Goal: Task Accomplishment & Management: Manage account settings

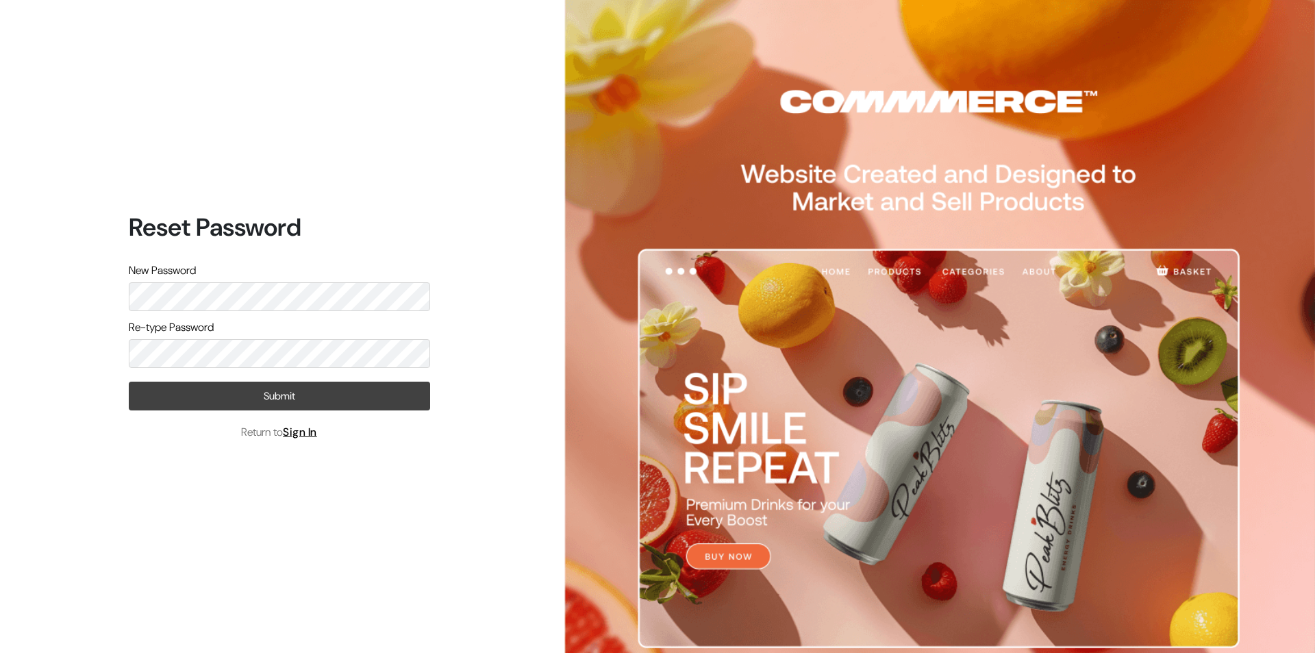
click at [264, 401] on button "Submit" at bounding box center [279, 396] width 301 height 29
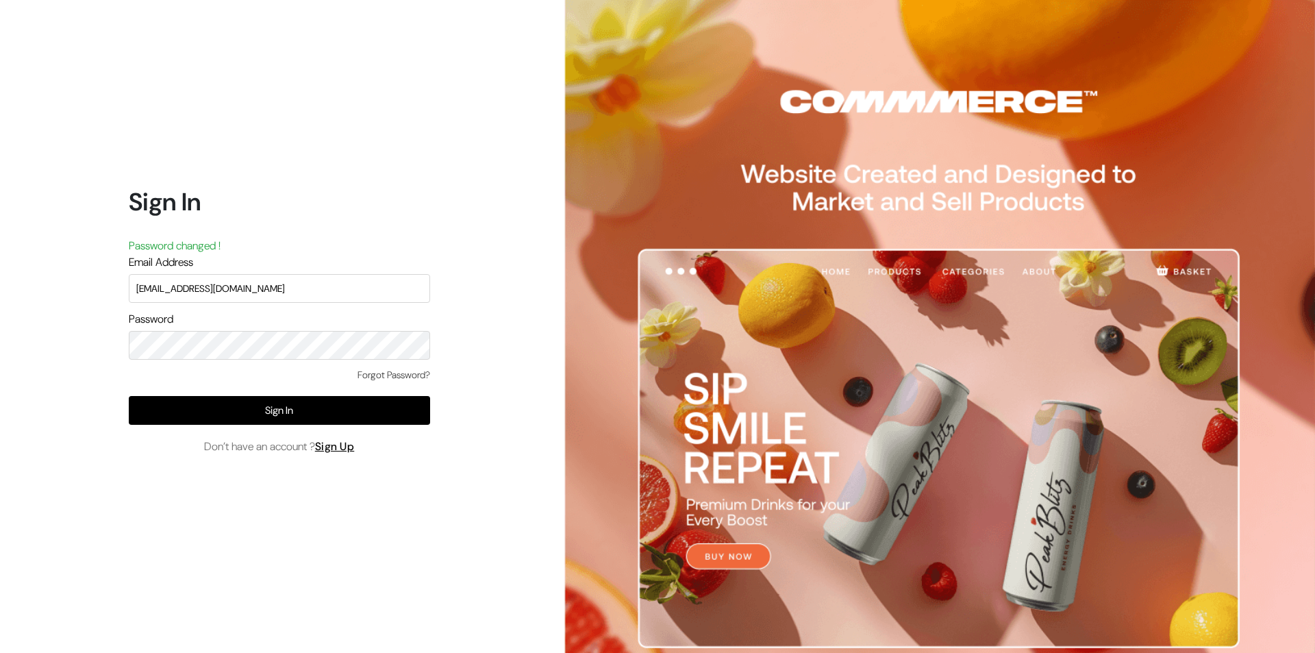
type input "info@nprintgallery.com"
click at [277, 416] on button "Sign In" at bounding box center [279, 410] width 301 height 29
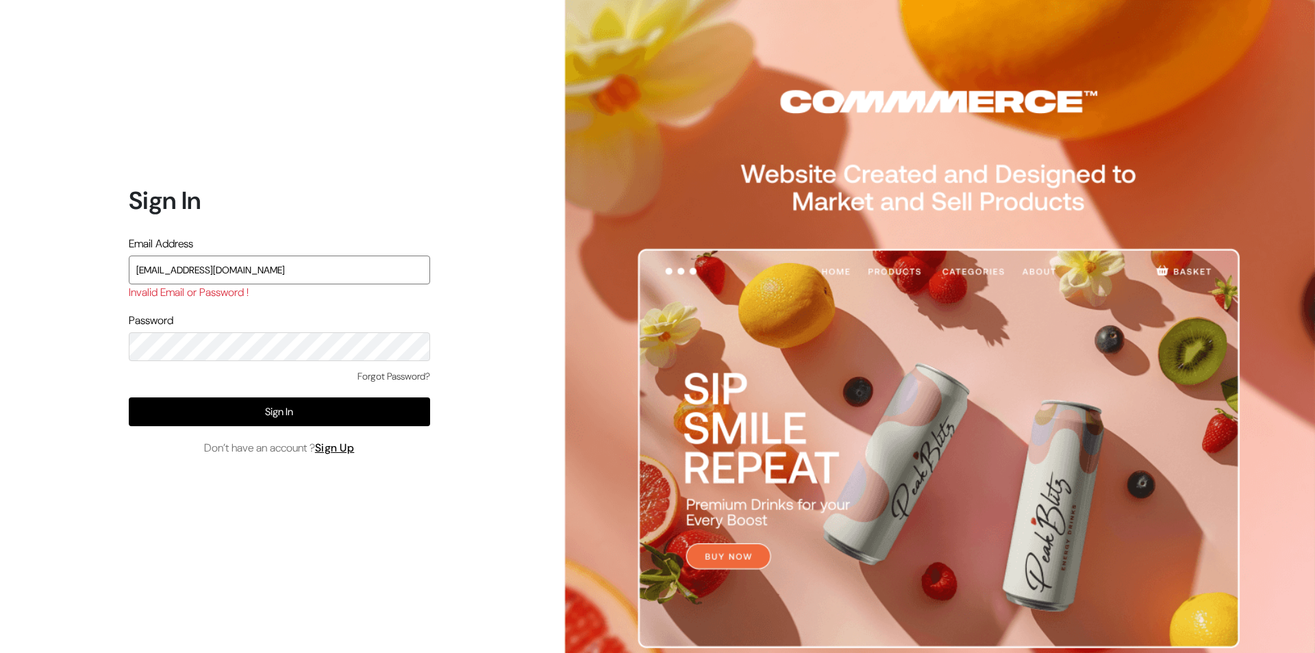
type input "[EMAIL_ADDRESS][DOMAIN_NAME]"
click at [279, 411] on button "Sign In" at bounding box center [279, 411] width 301 height 29
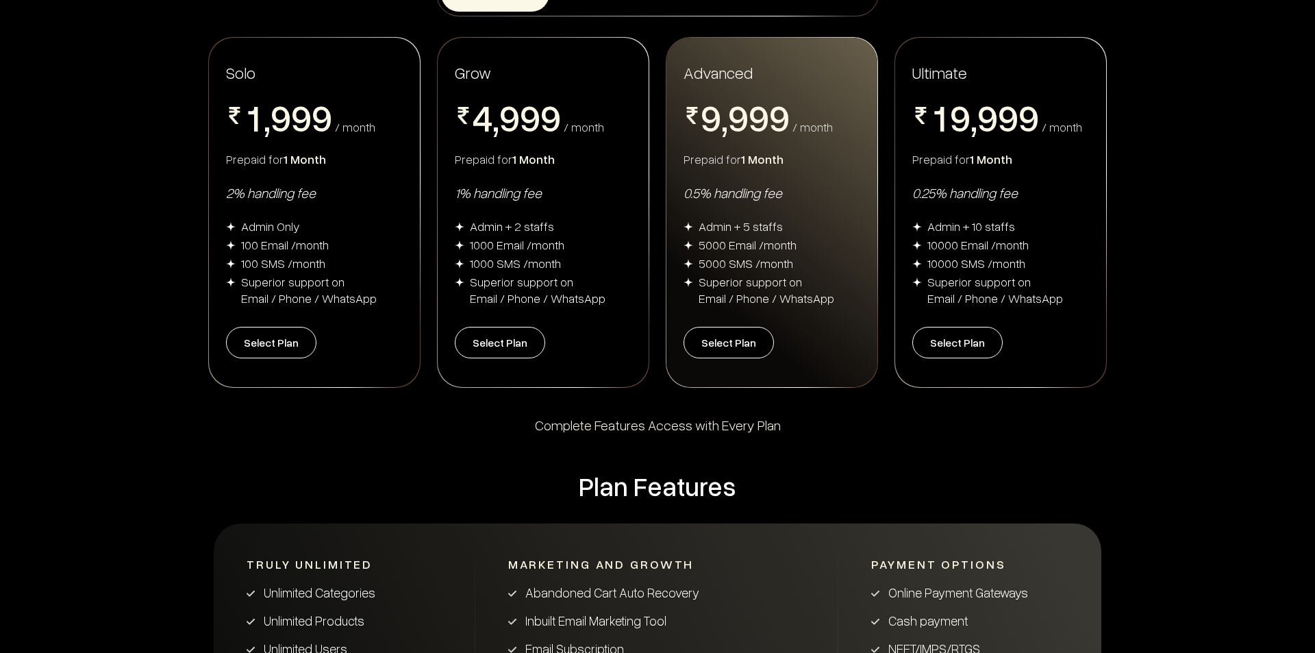
scroll to position [55, 0]
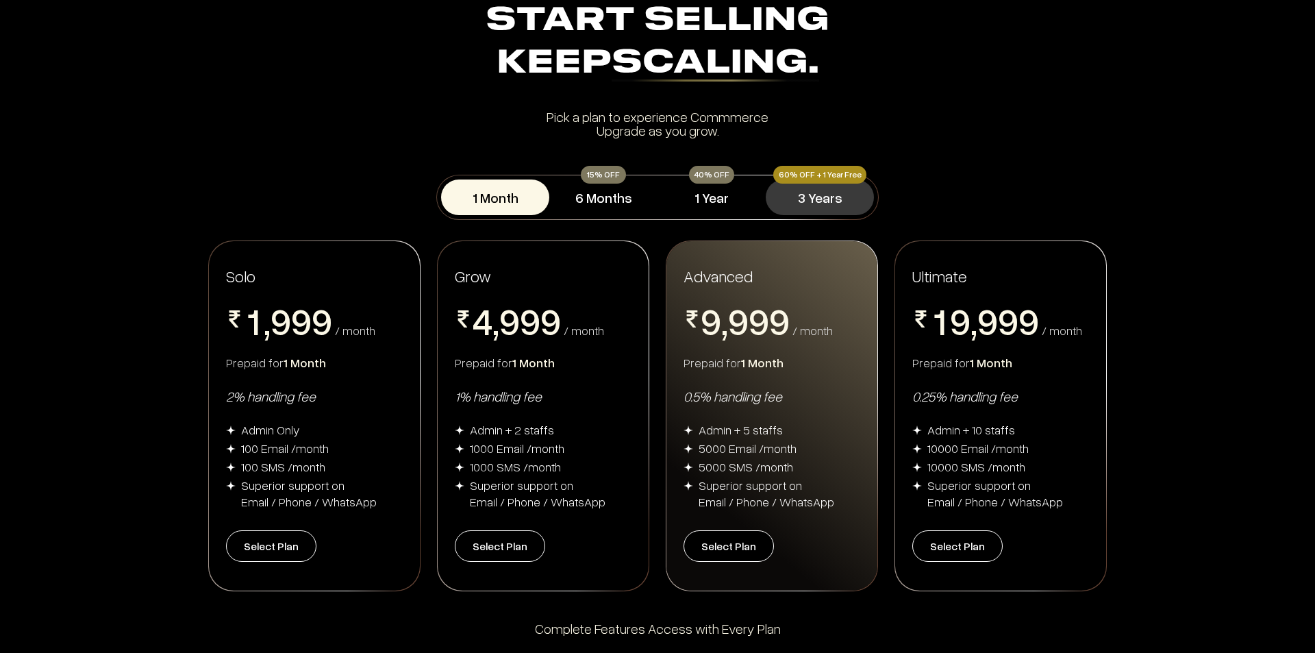
click at [834, 194] on button "3 Years" at bounding box center [820, 197] width 108 height 36
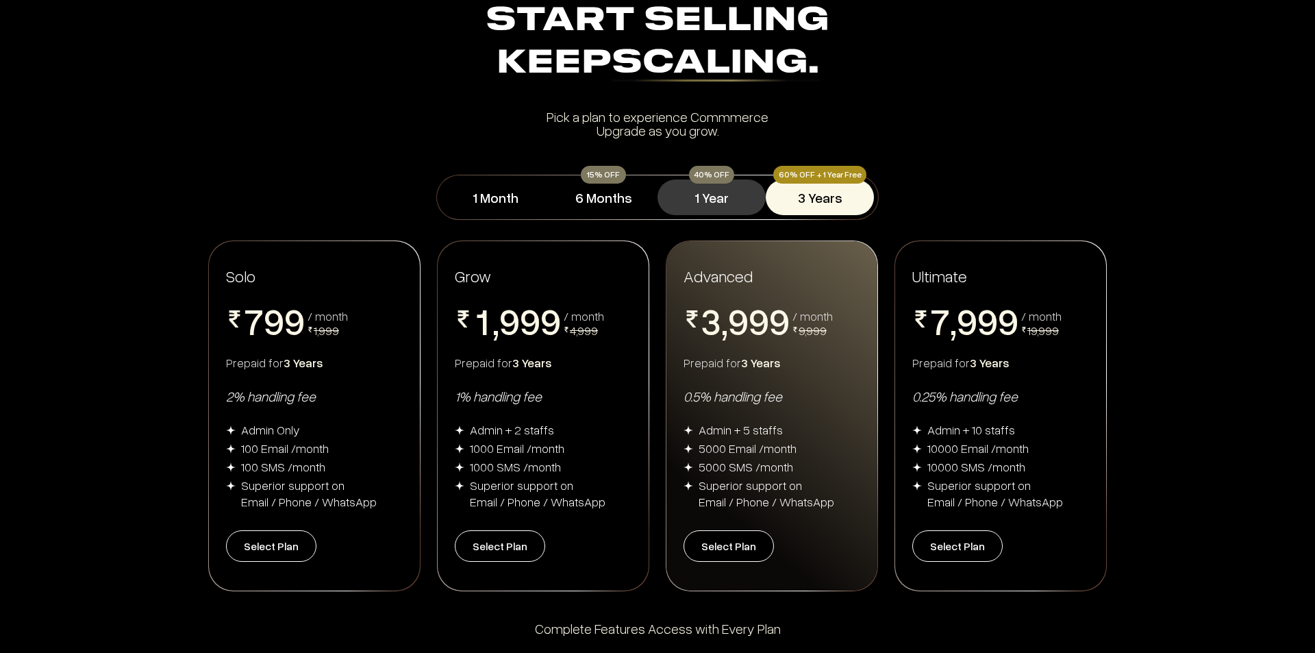
click at [710, 199] on button "1 Year" at bounding box center [712, 197] width 108 height 36
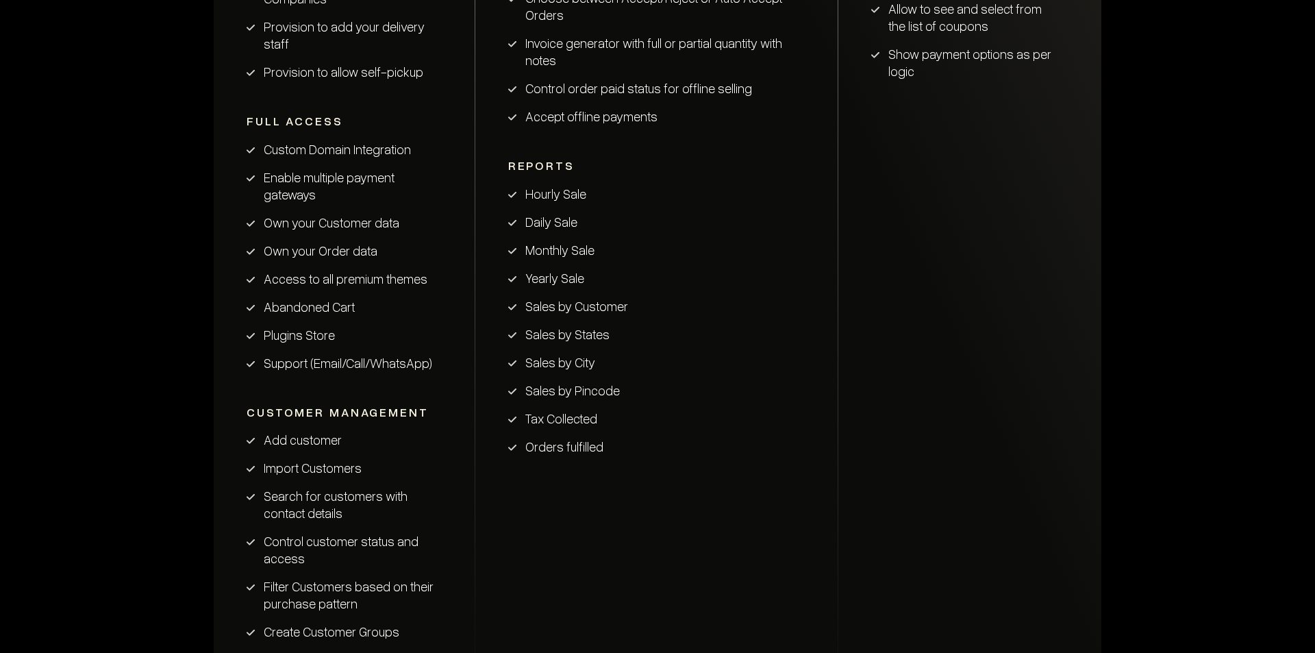
scroll to position [2178, 0]
